Goal: Task Accomplishment & Management: Use online tool/utility

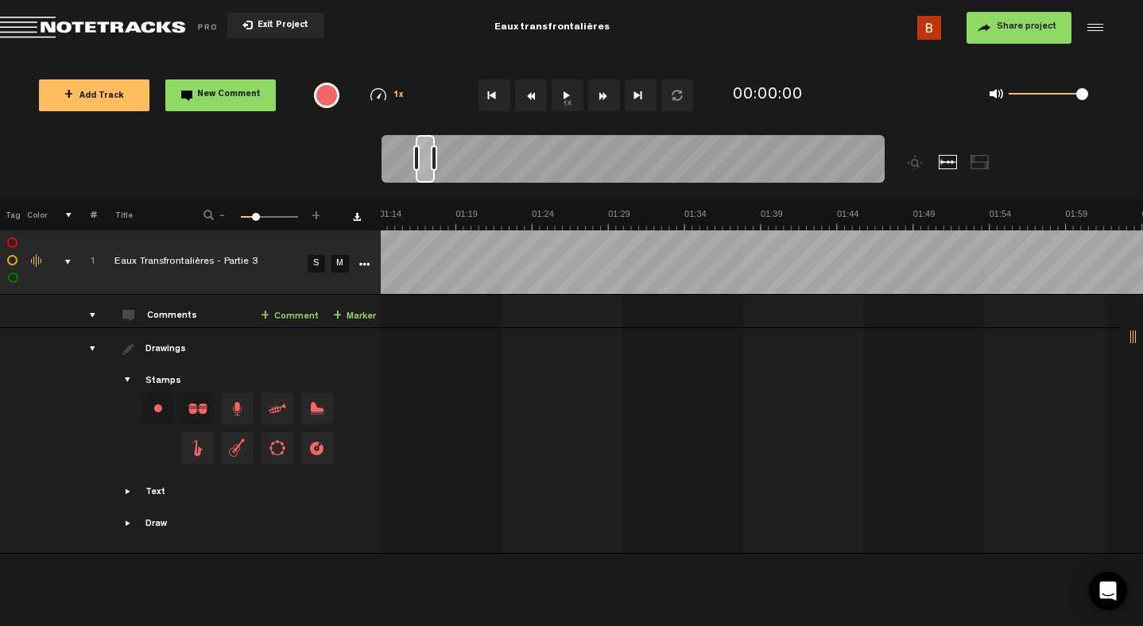
scroll to position [0, 1144]
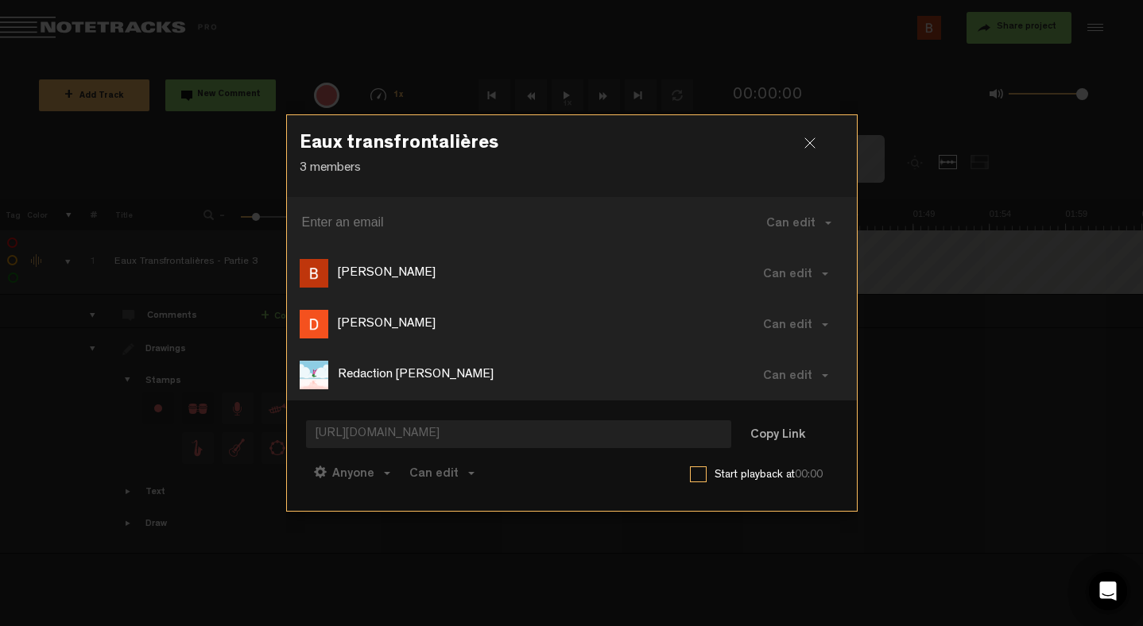
click at [819, 148] on div at bounding box center [816, 149] width 24 height 24
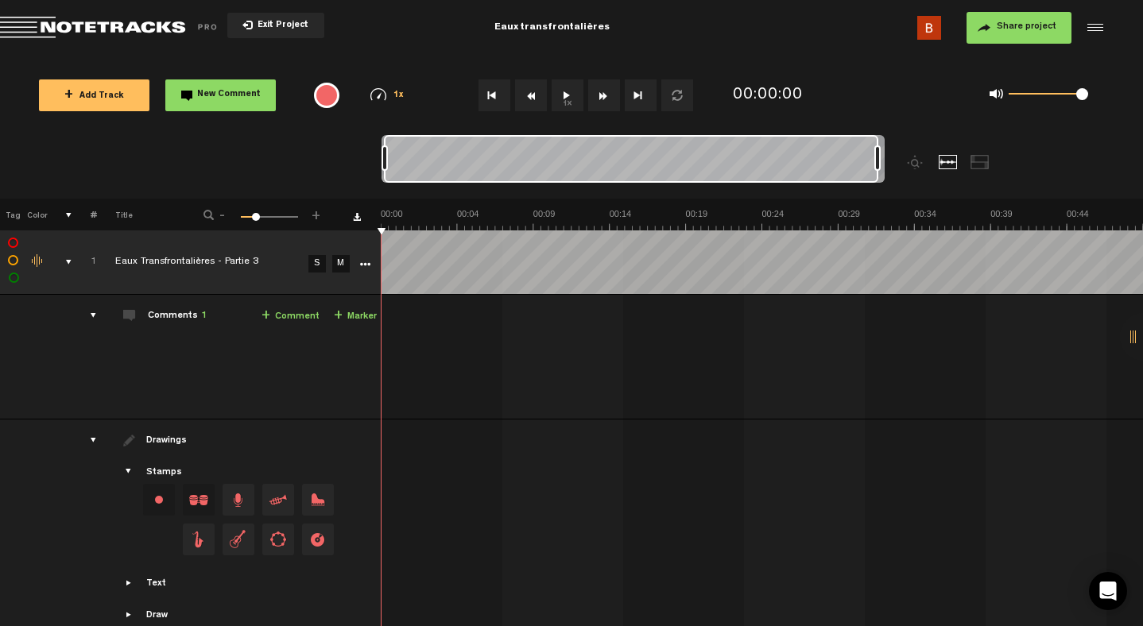
drag, startPoint x: 406, startPoint y: 157, endPoint x: 994, endPoint y: 209, distance: 590.5
click at [994, 56] on div "Loading... 100% + Add Track New Comment 1x 0.25x 0.5x 0.75x 1x 1.25x 1.5x 1.75x…" at bounding box center [571, 56] width 1143 height 0
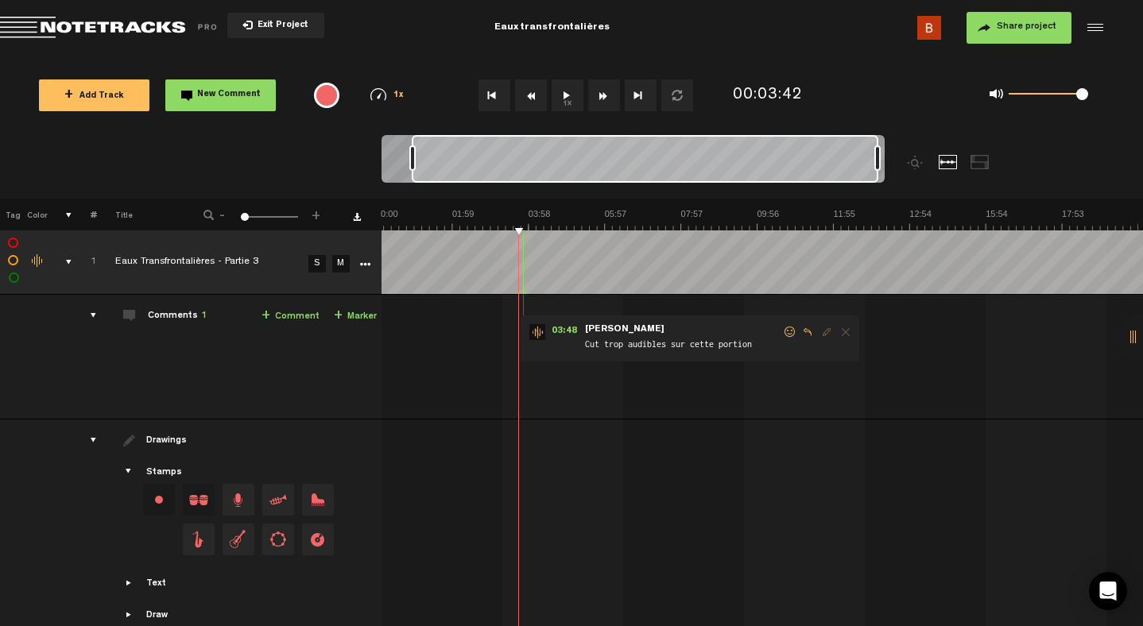
scroll to position [0, 79]
drag, startPoint x: 384, startPoint y: 161, endPoint x: 436, endPoint y: 162, distance: 52.5
click at [416, 162] on div at bounding box center [412, 157] width 6 height 25
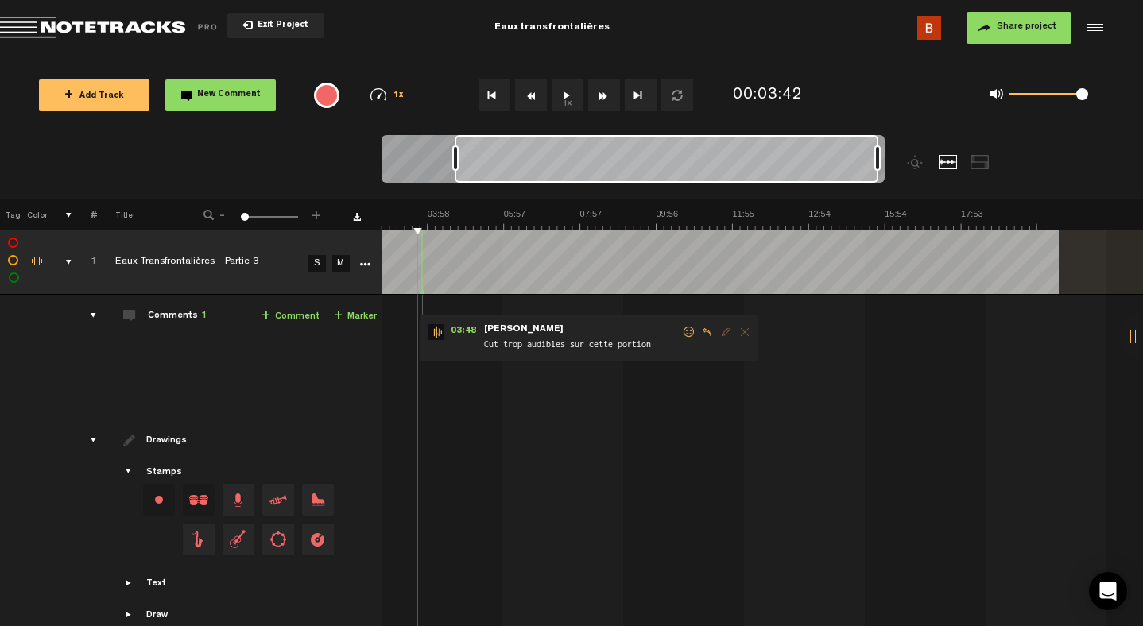
scroll to position [0, 107]
drag, startPoint x: 436, startPoint y: 162, endPoint x: 455, endPoint y: 162, distance: 18.3
click at [455, 162] on div at bounding box center [455, 157] width 6 height 25
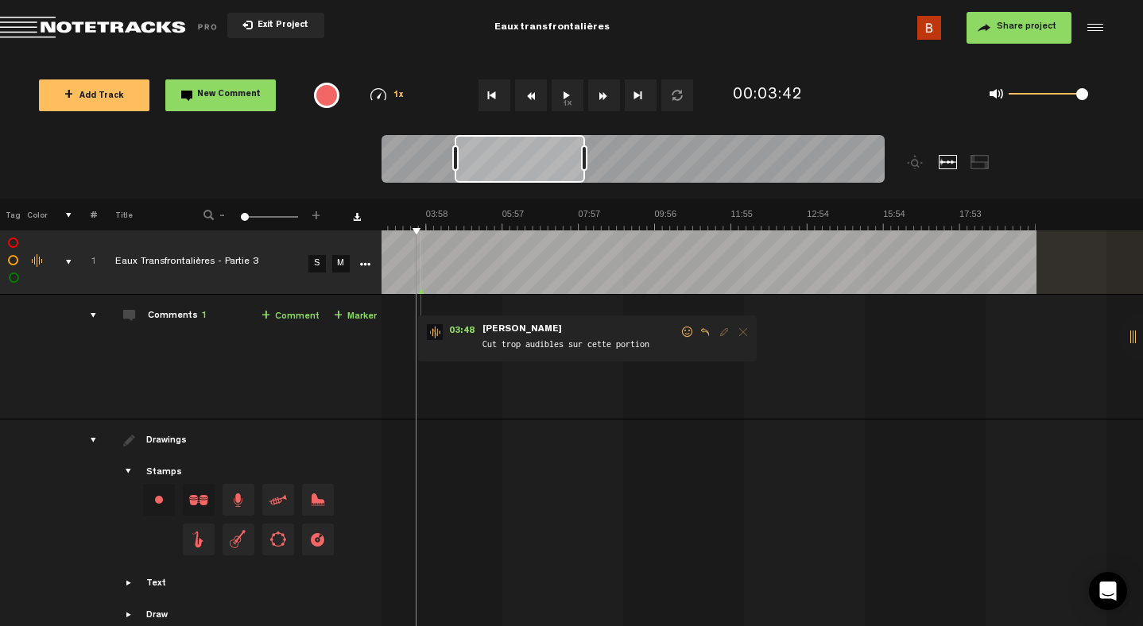
drag, startPoint x: 876, startPoint y: 158, endPoint x: 564, endPoint y: 156, distance: 311.6
click at [581, 156] on div at bounding box center [584, 157] width 6 height 25
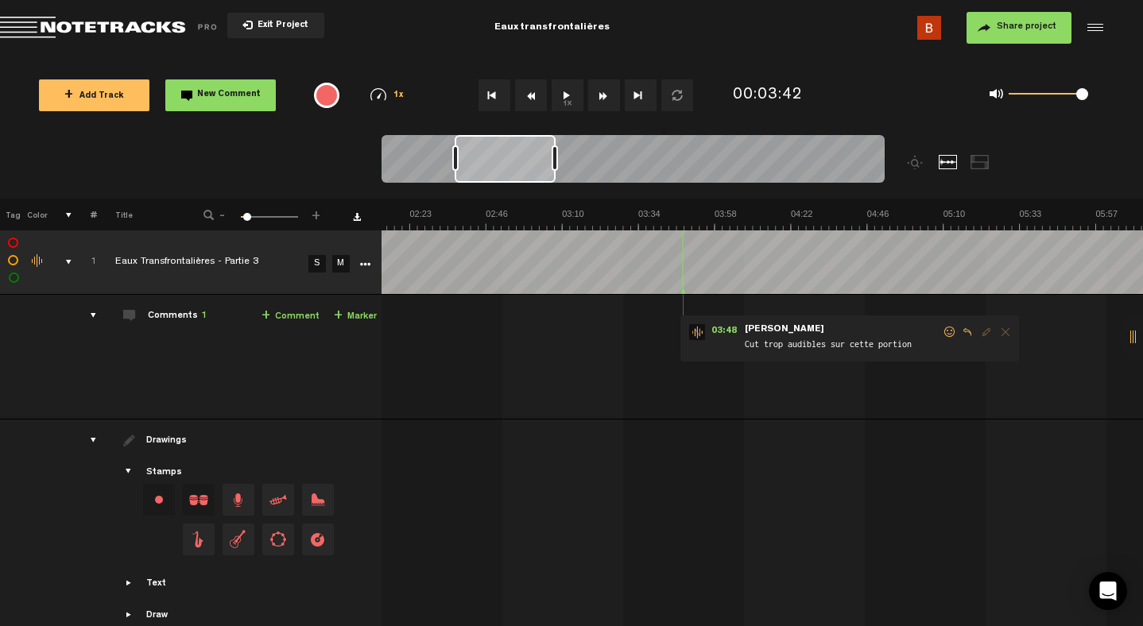
scroll to position [0, 536]
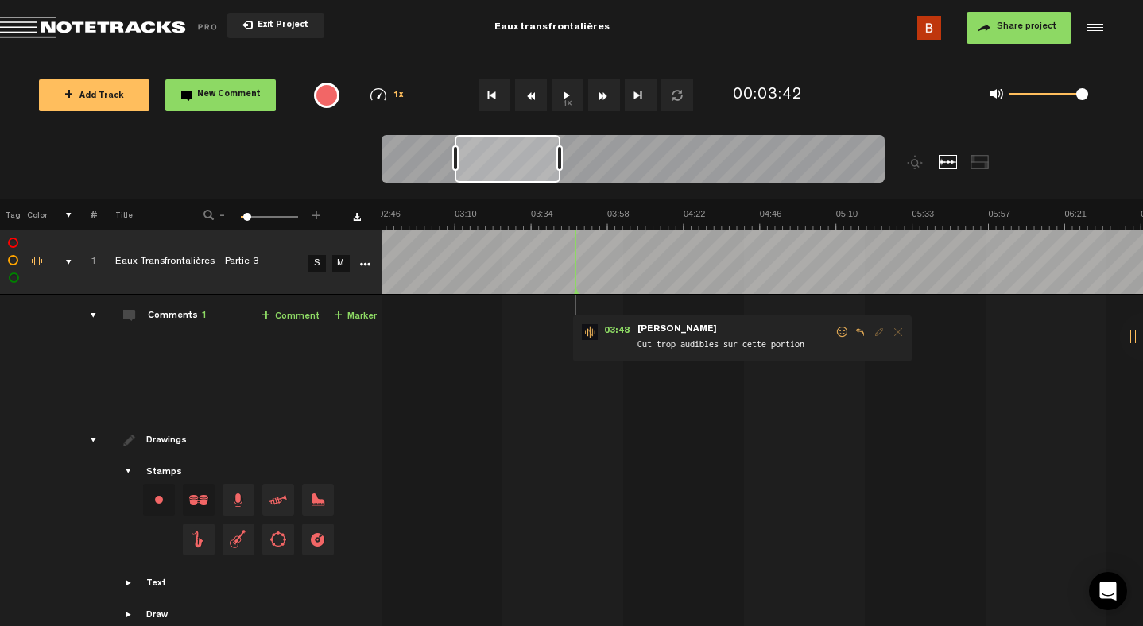
click at [558, 156] on div at bounding box center [559, 157] width 6 height 25
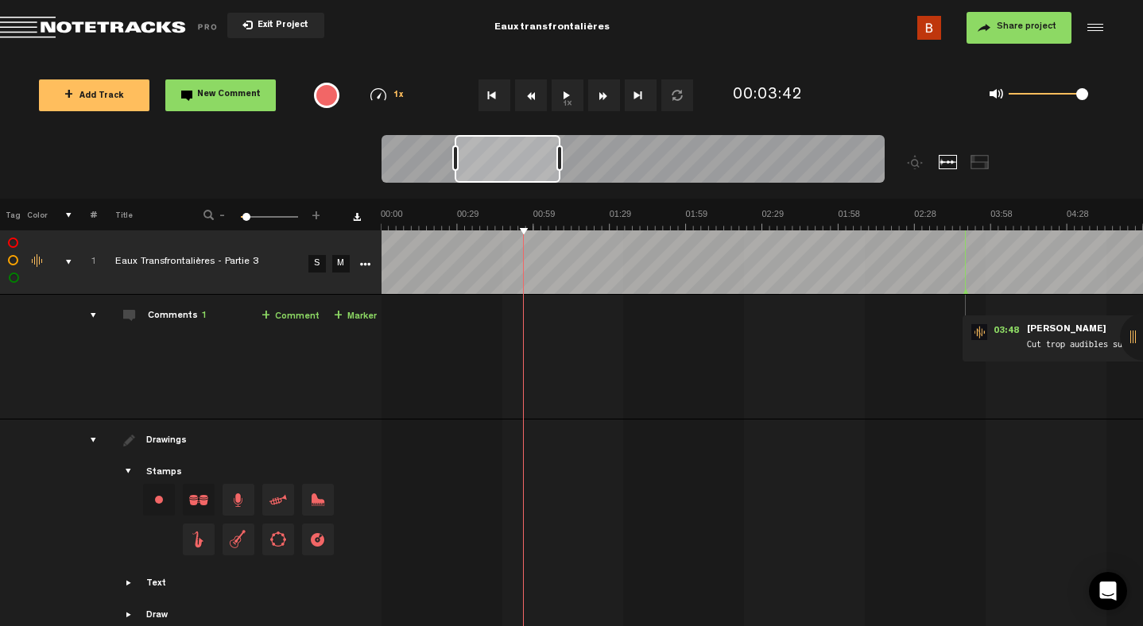
scroll to position [0, 0]
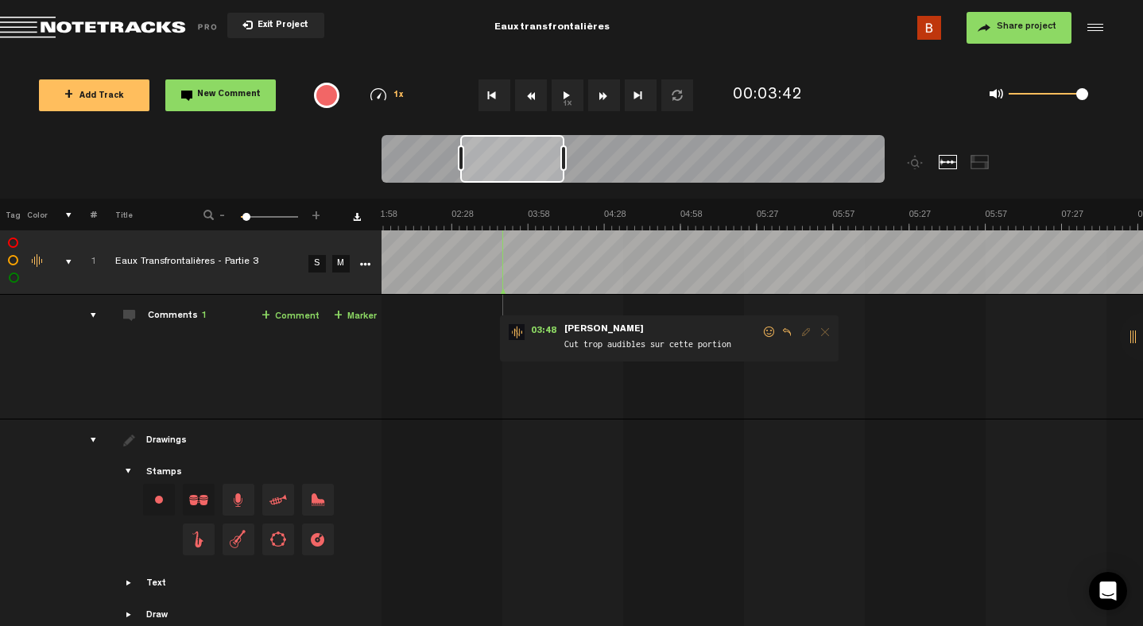
click at [508, 160] on div at bounding box center [512, 159] width 104 height 48
click at [564, 88] on button "1x" at bounding box center [568, 95] width 32 height 32
click at [516, 388] on div "03:48 - • : "Cut trop audibles sur cette portion" Cécile Cut trop audibles sur …" at bounding box center [307, 363] width 760 height 111
